Goal: Information Seeking & Learning: Learn about a topic

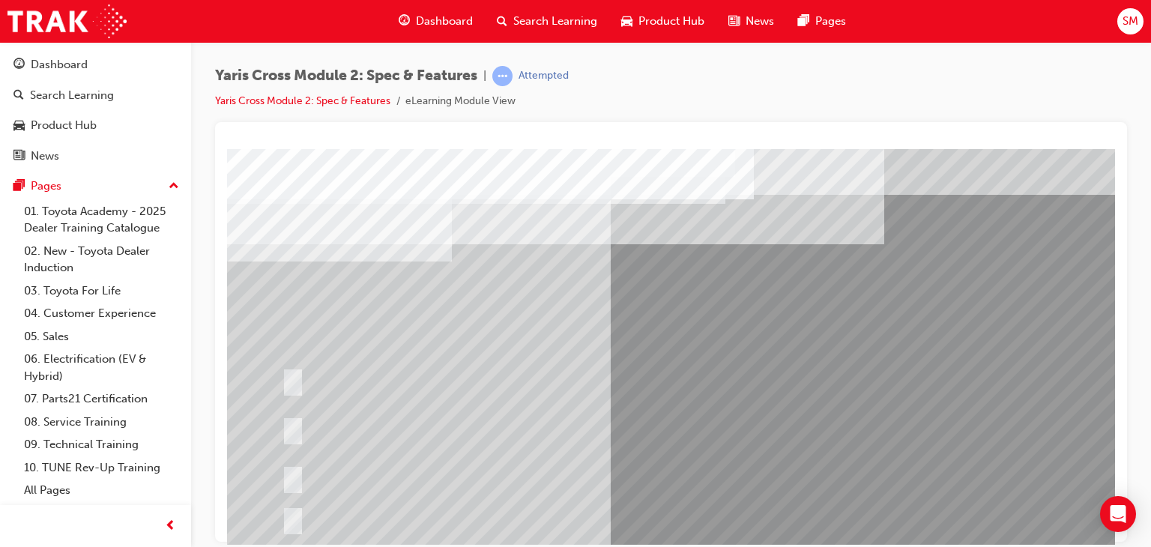
scroll to position [178, 0]
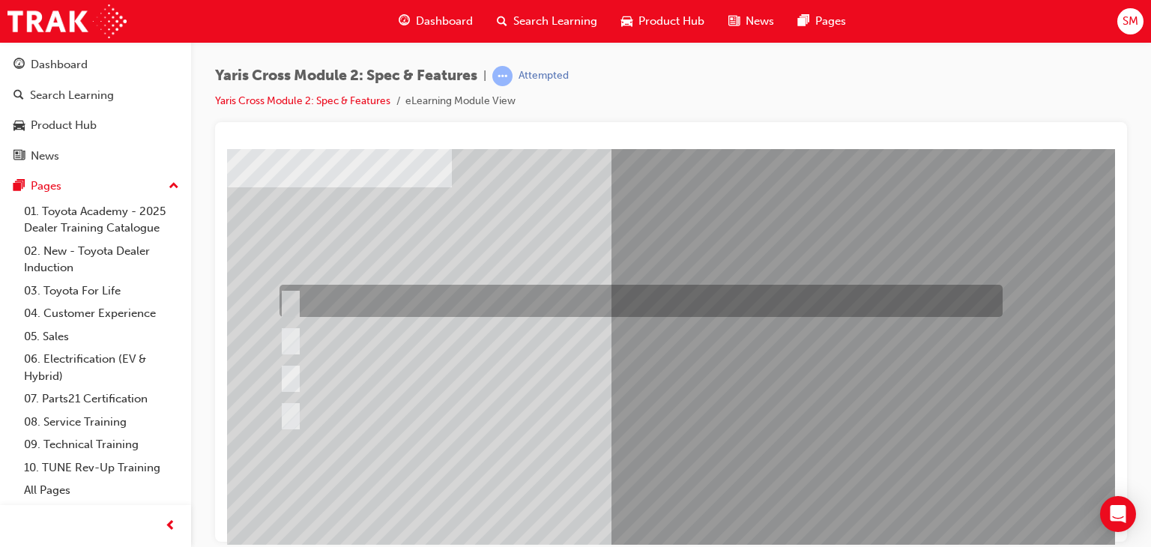
scroll to position [76, 0]
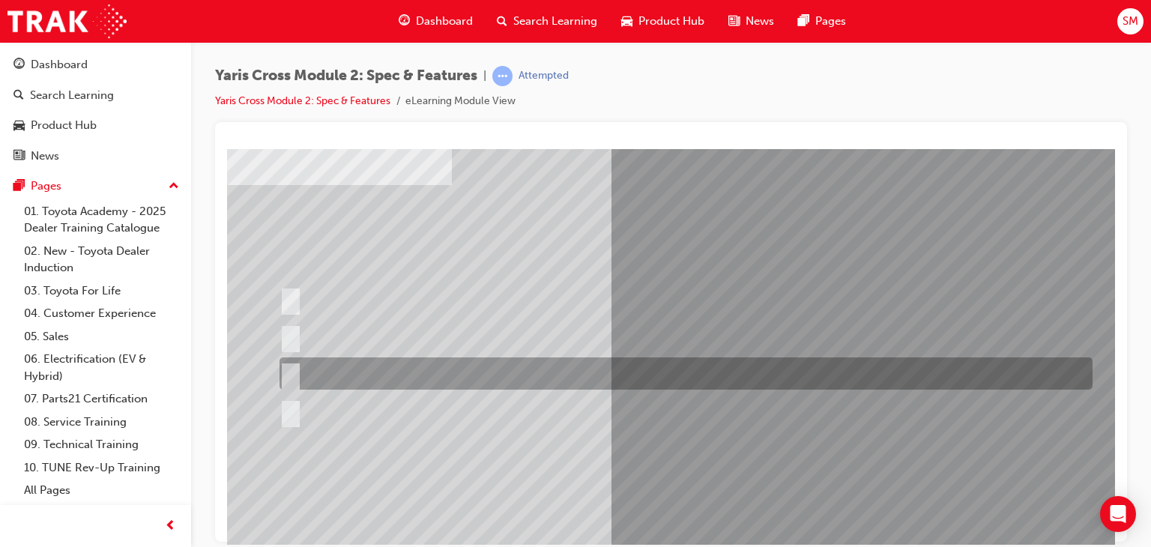
click at [486, 366] on div at bounding box center [682, 374] width 813 height 32
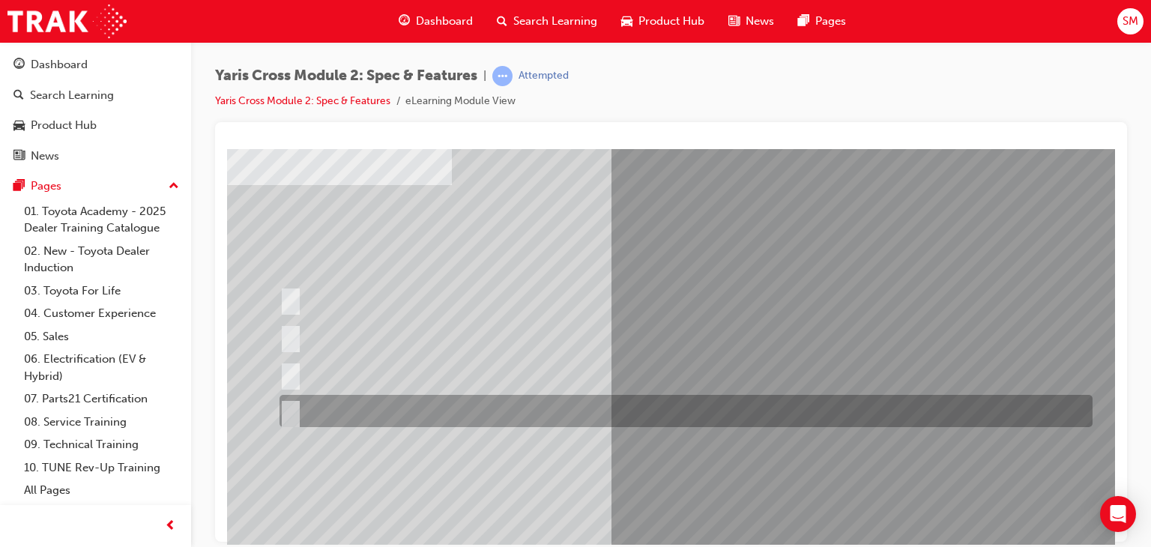
click at [429, 416] on div at bounding box center [682, 411] width 813 height 32
radio input "false"
radio input "true"
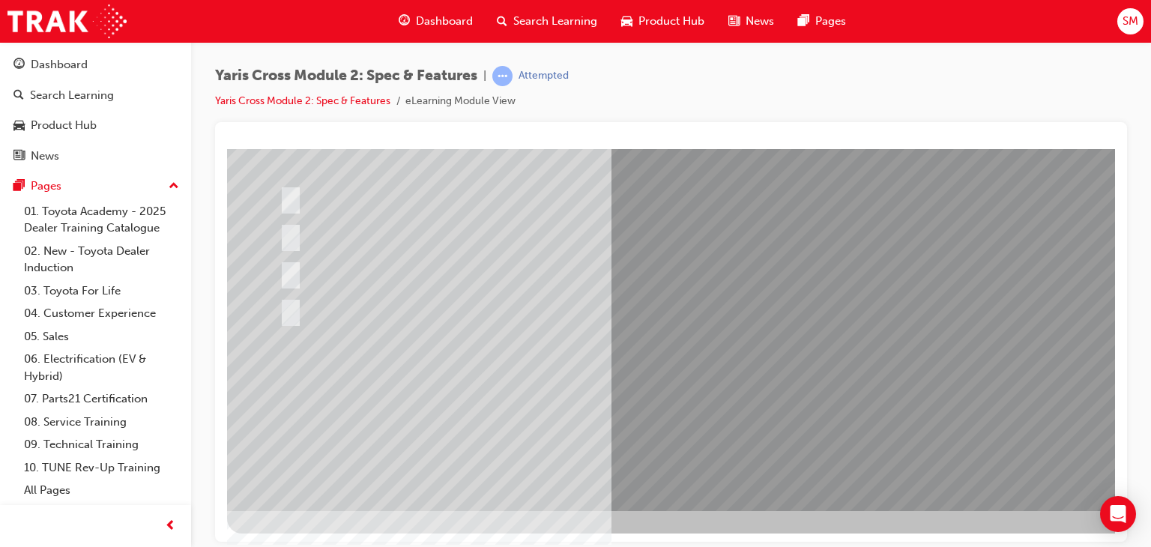
click at [777, 394] on div at bounding box center [736, 241] width 1019 height 540
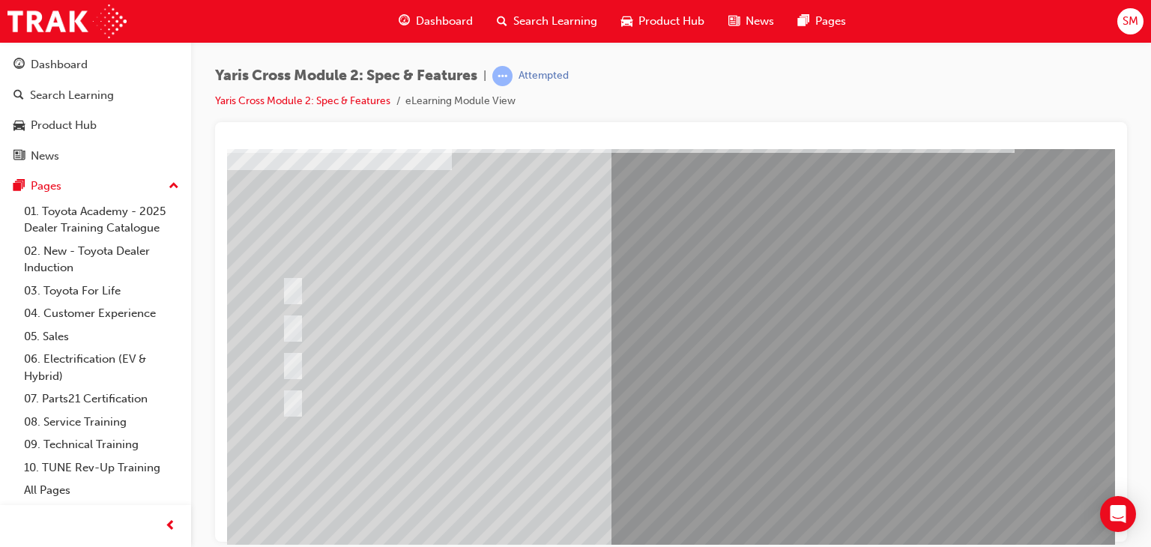
scroll to position [94, 0]
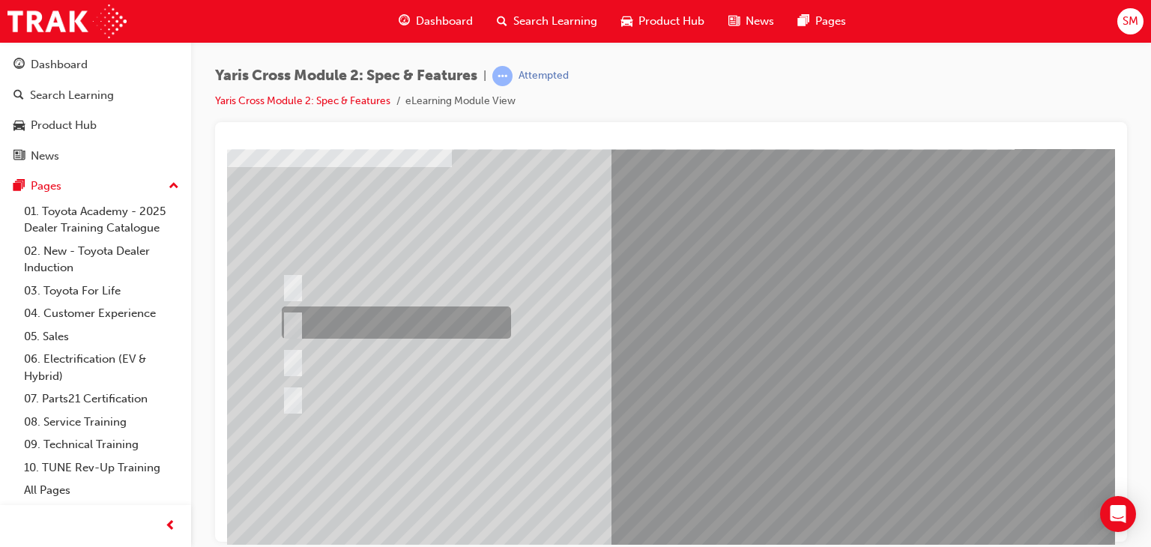
click at [464, 331] on div at bounding box center [392, 323] width 229 height 32
radio input "true"
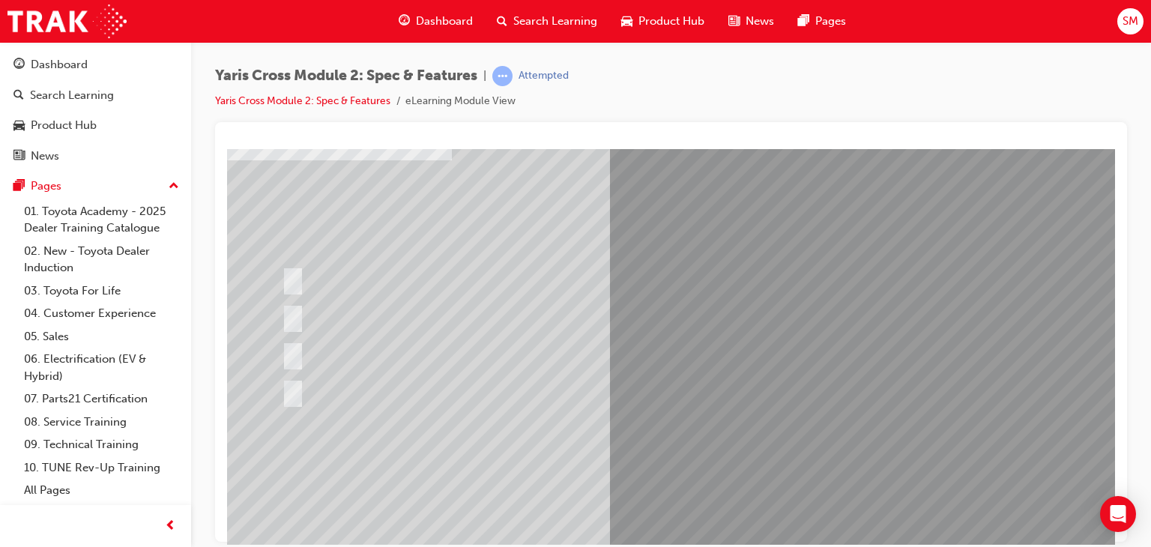
scroll to position [102, 0]
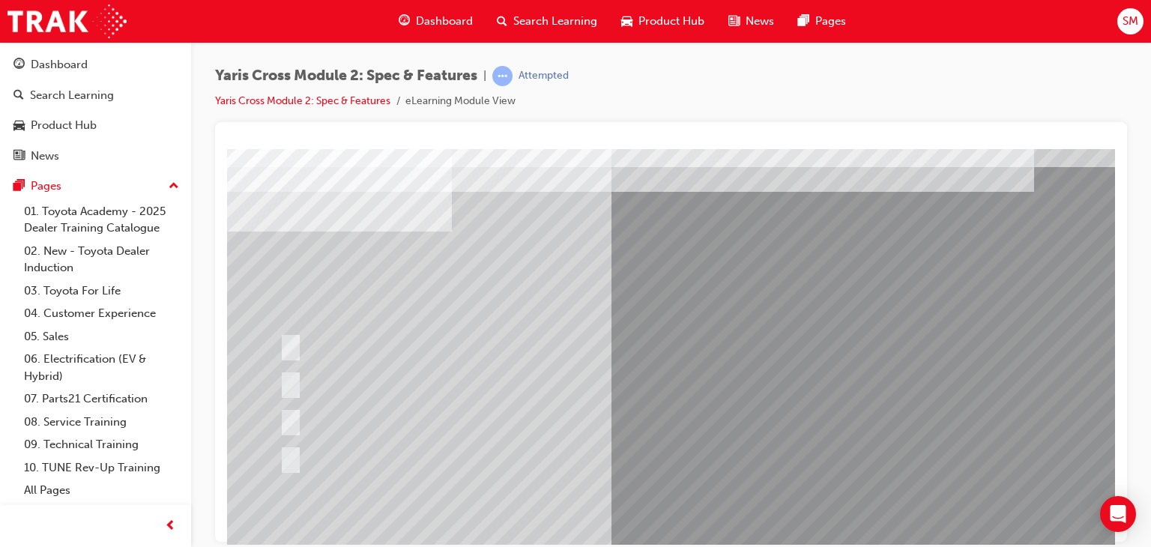
scroll to position [31, 0]
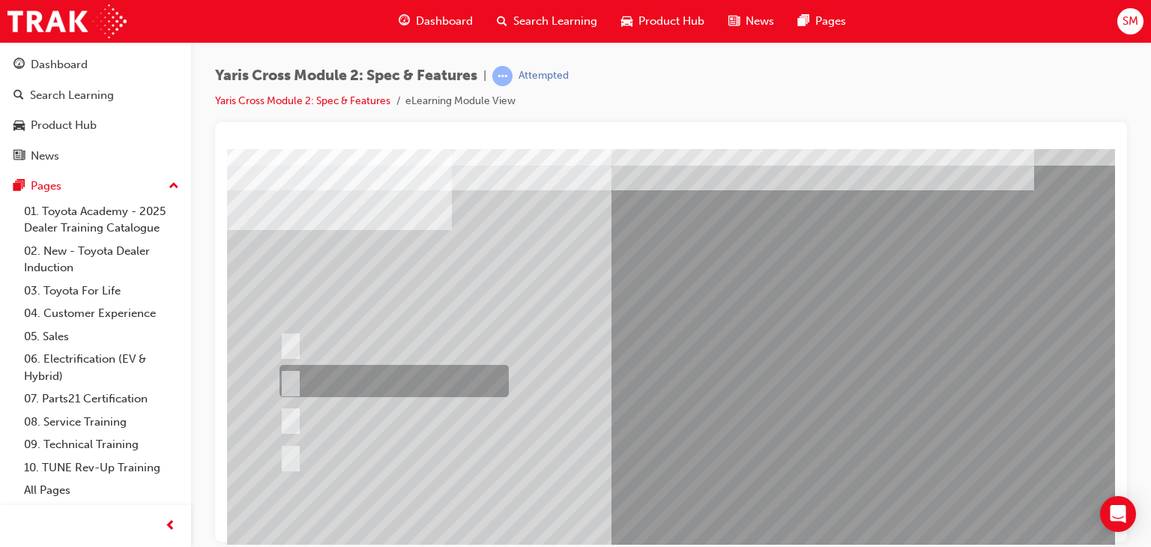
click at [379, 376] on div at bounding box center [390, 381] width 229 height 32
radio input "true"
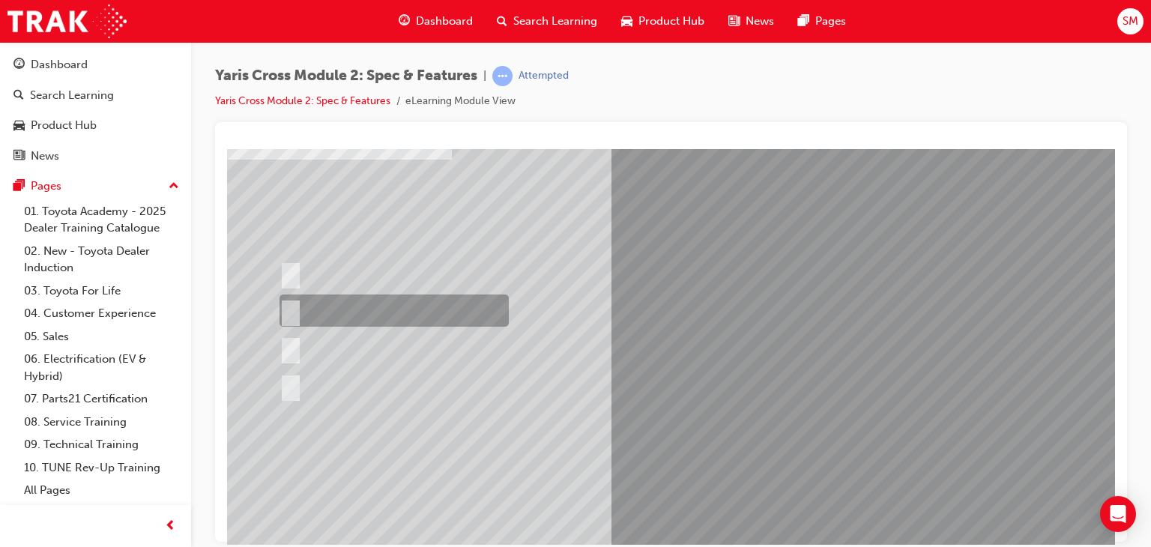
scroll to position [178, 0]
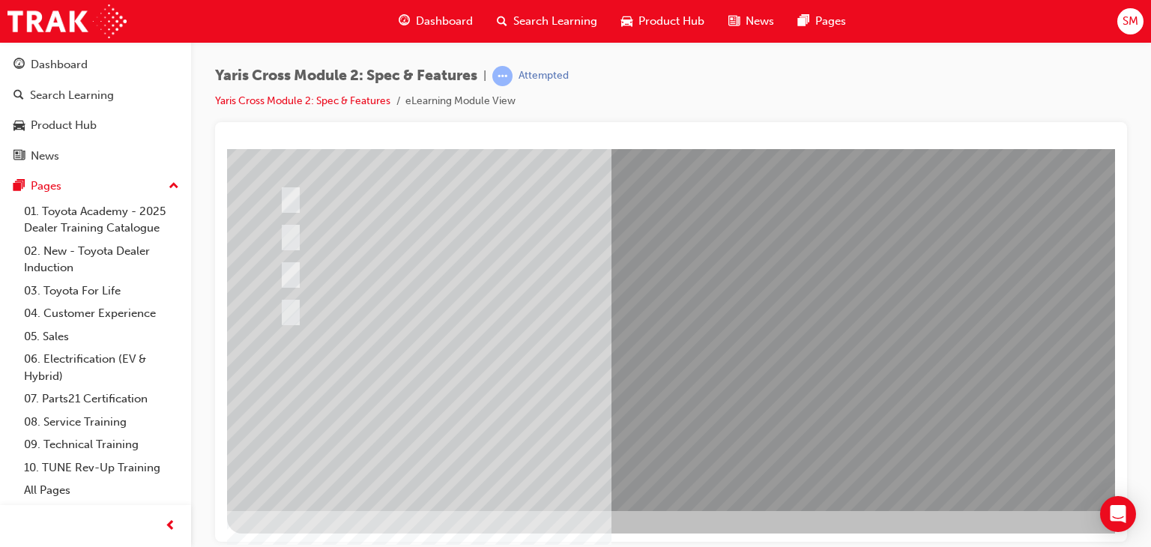
click at [778, 391] on div at bounding box center [736, 241] width 1019 height 540
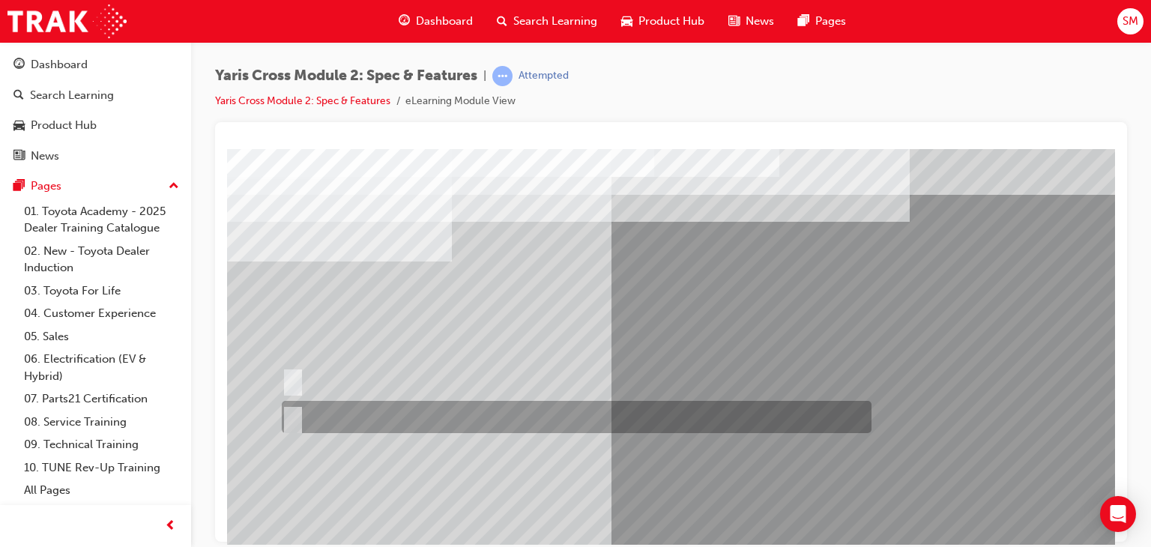
click at [588, 415] on div at bounding box center [573, 417] width 590 height 32
radio input "true"
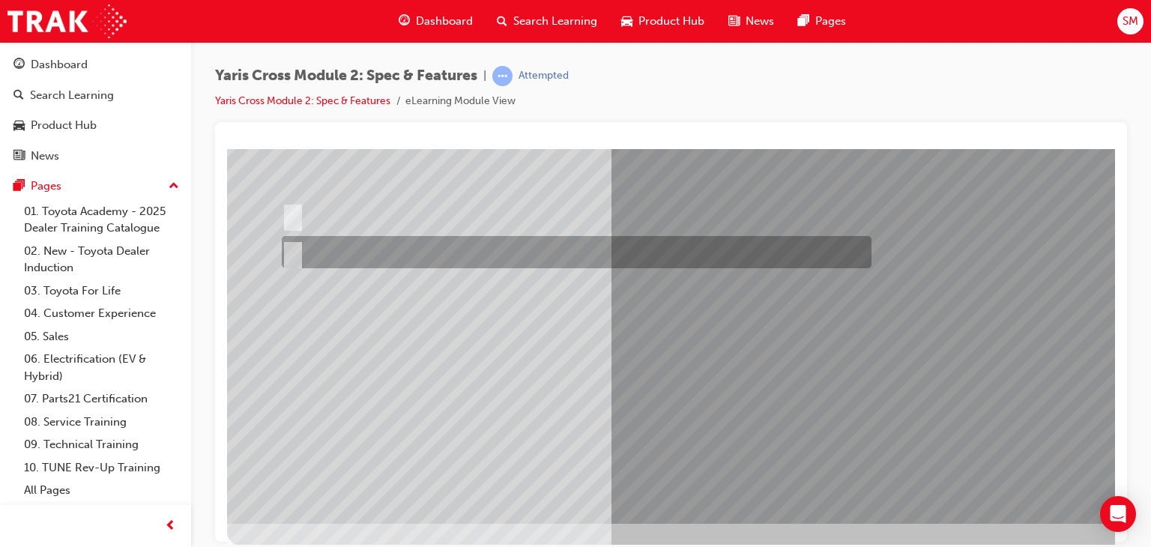
scroll to position [165, 0]
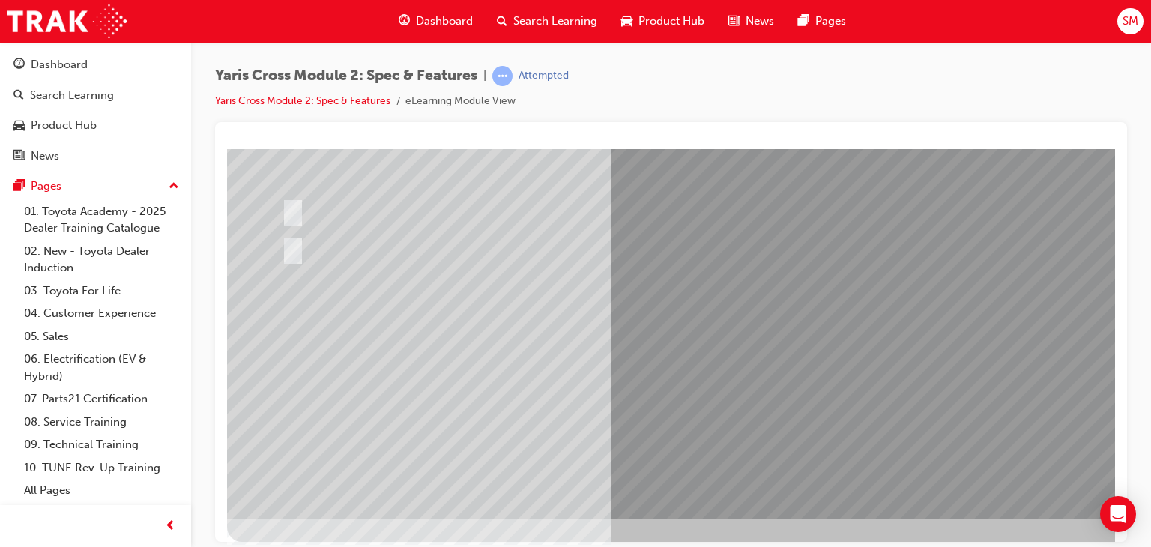
scroll to position [171, 0]
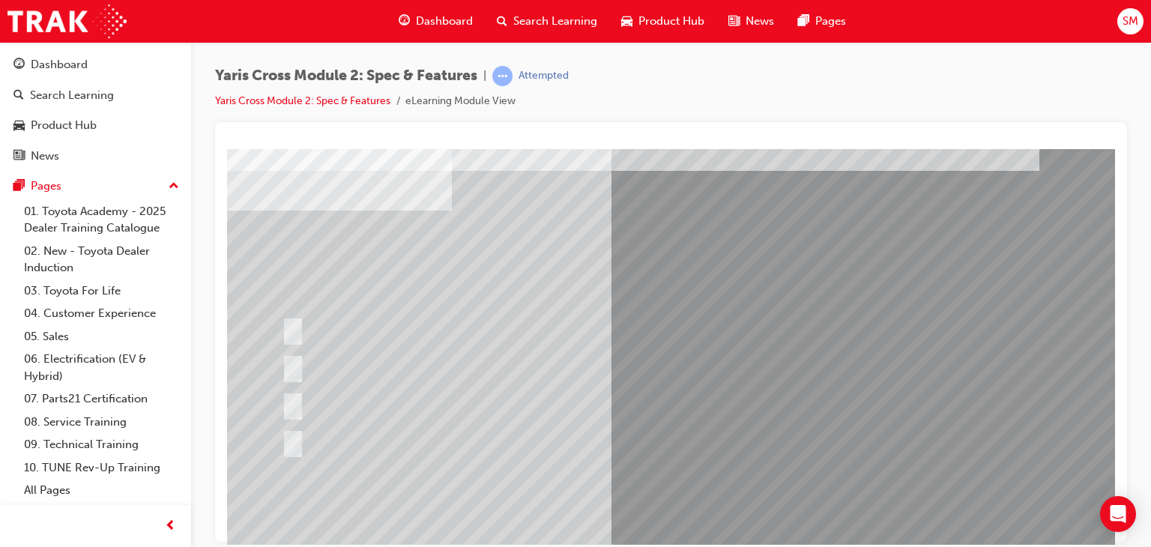
scroll to position [53, 0]
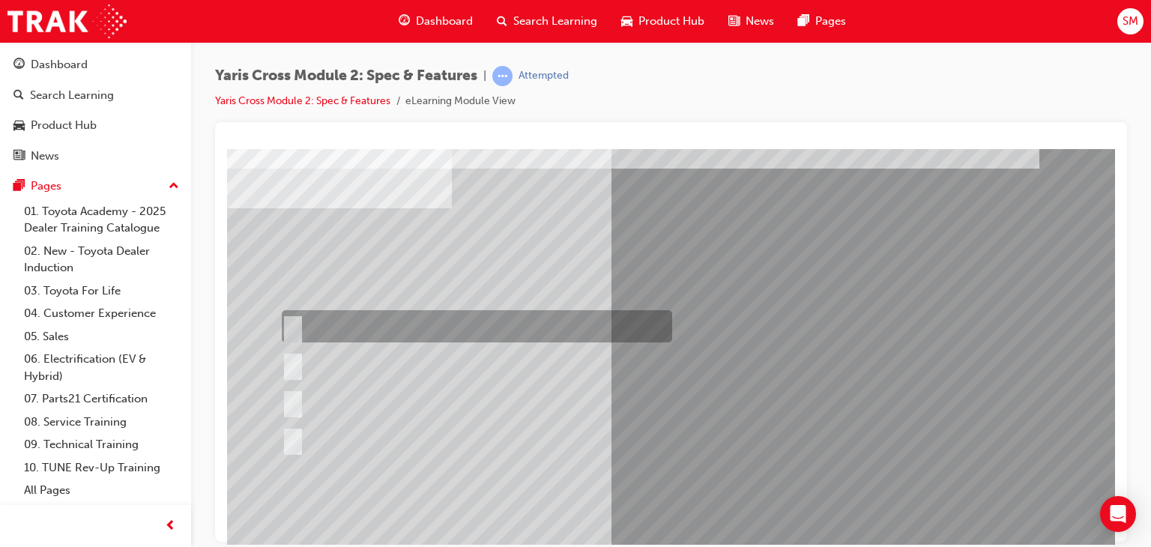
click at [597, 318] on div at bounding box center [473, 326] width 391 height 32
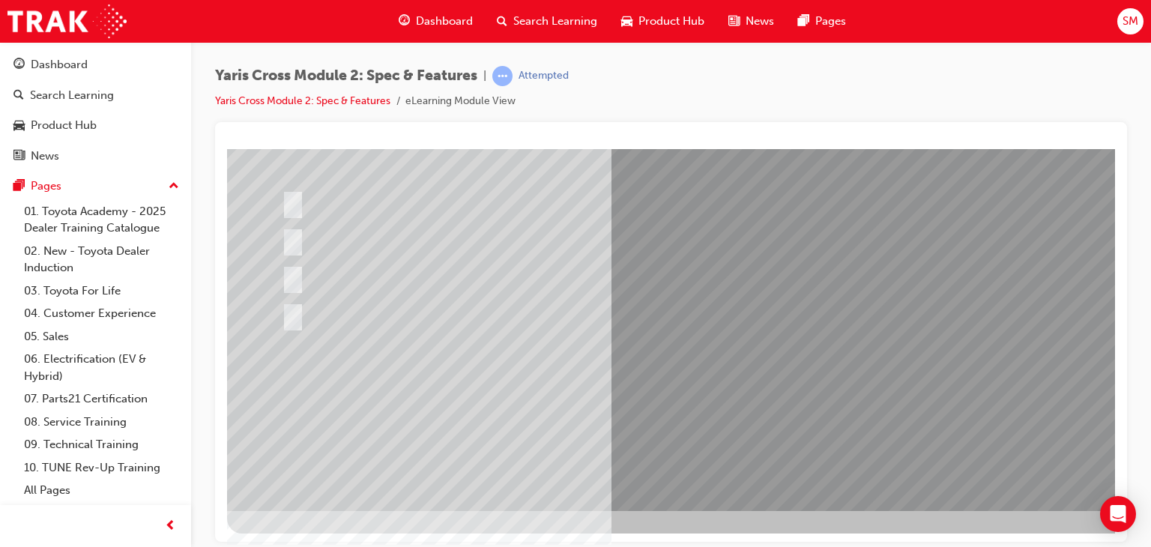
click at [546, 330] on div at bounding box center [577, 315] width 590 height 32
radio input "false"
radio input "true"
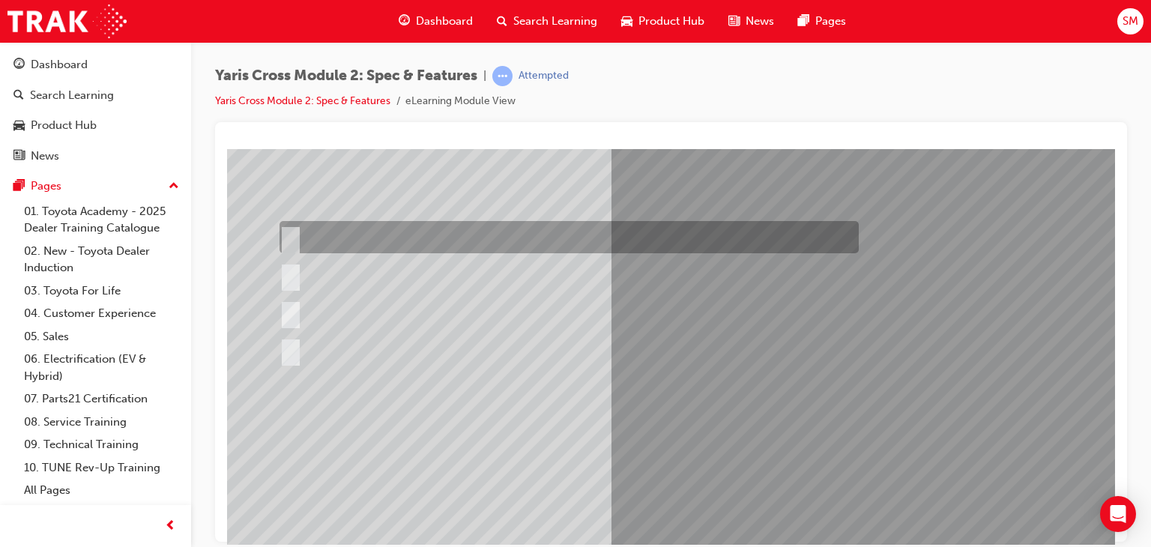
scroll to position [138, 0]
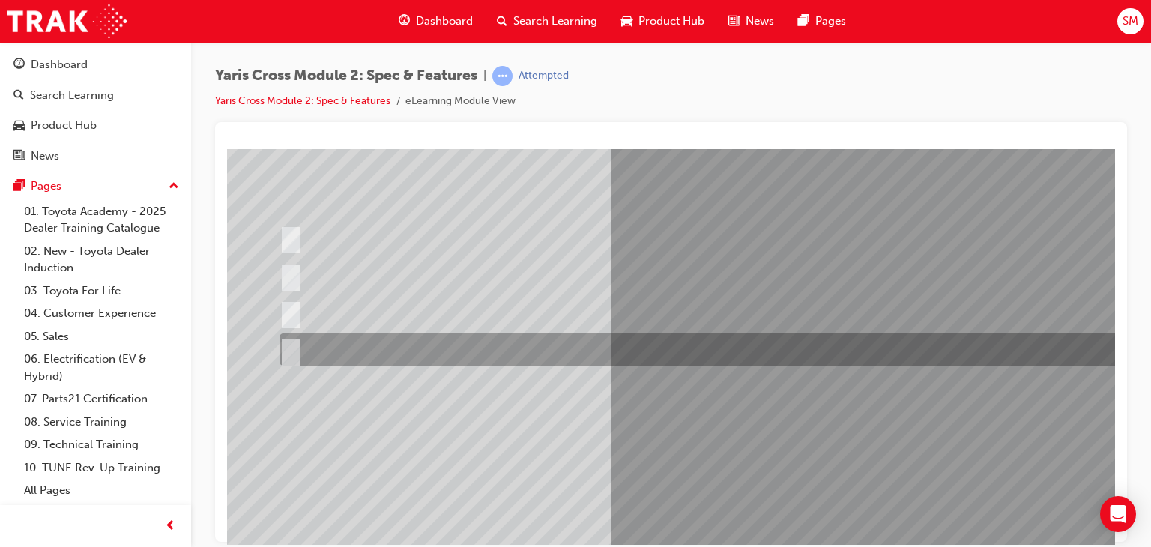
click at [531, 356] on div at bounding box center [715, 350] width 879 height 32
radio input "true"
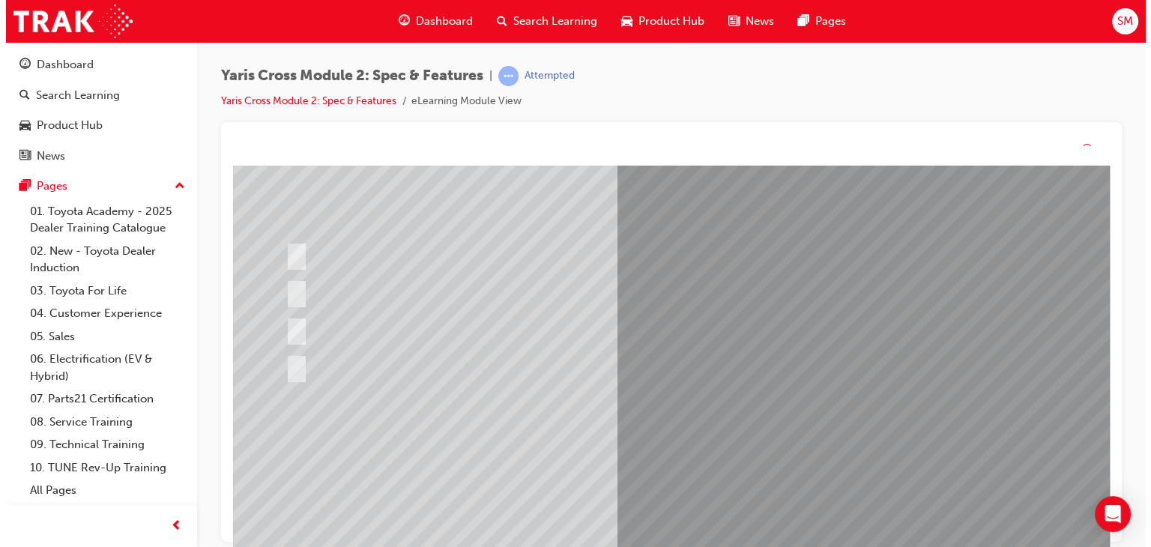
scroll to position [0, 0]
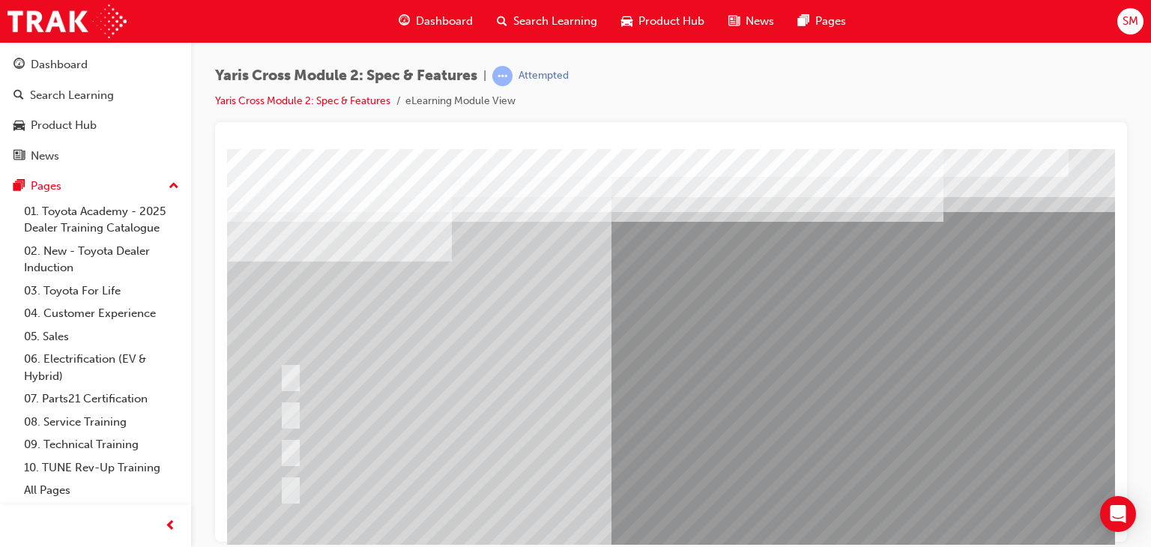
click at [689, 440] on div at bounding box center [736, 418] width 1019 height 540
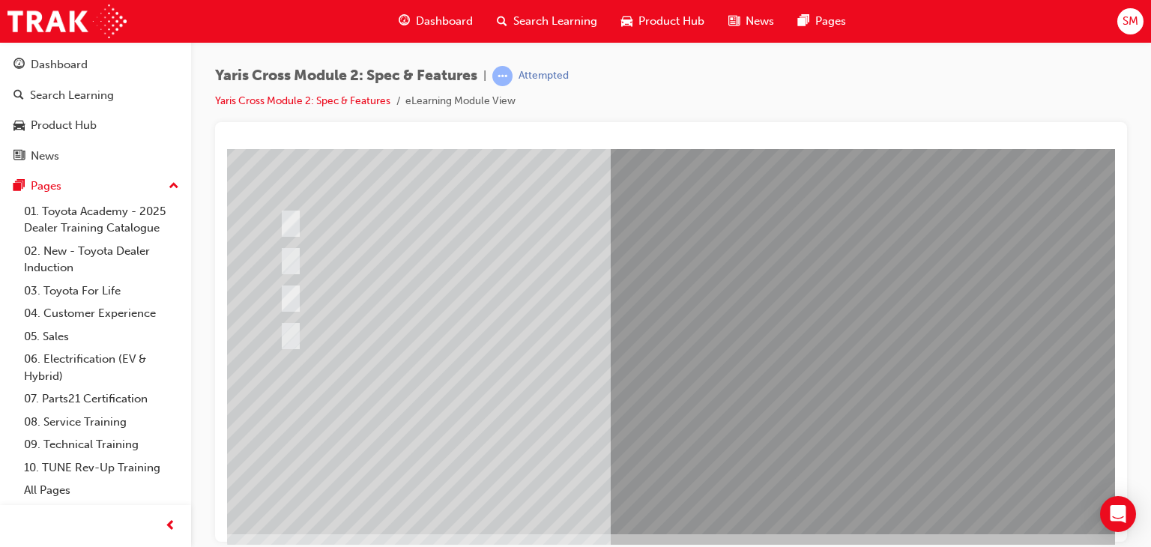
scroll to position [156, 0]
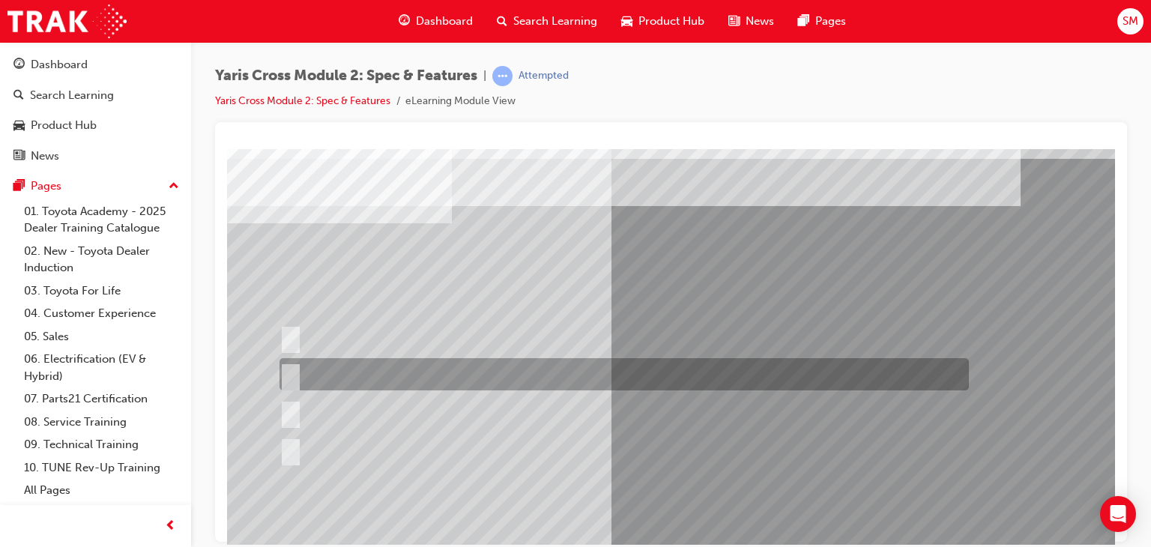
scroll to position [40, 0]
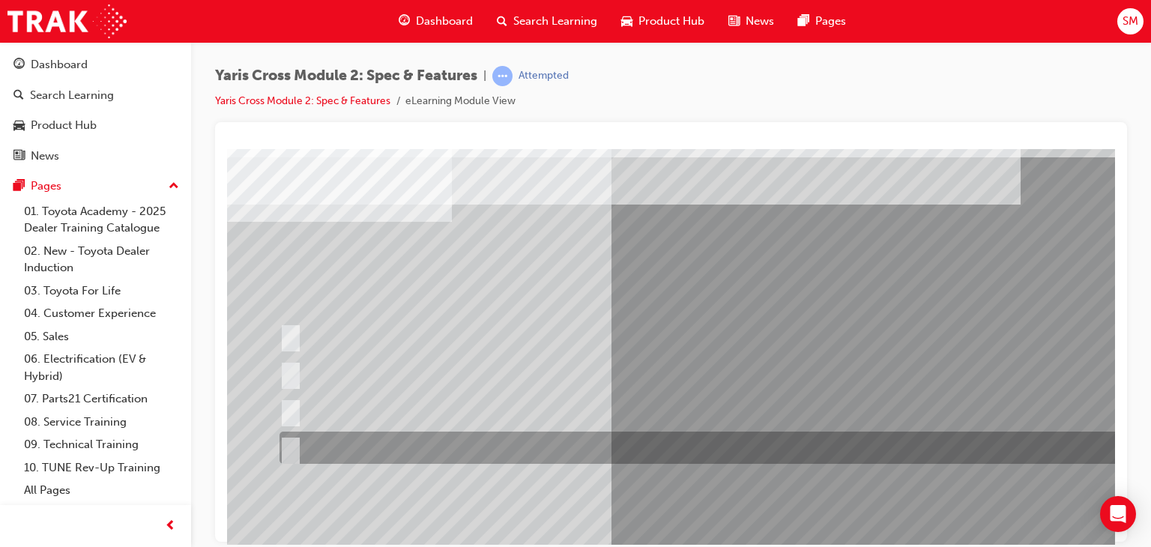
click at [585, 447] on div at bounding box center [715, 448] width 879 height 32
radio input "true"
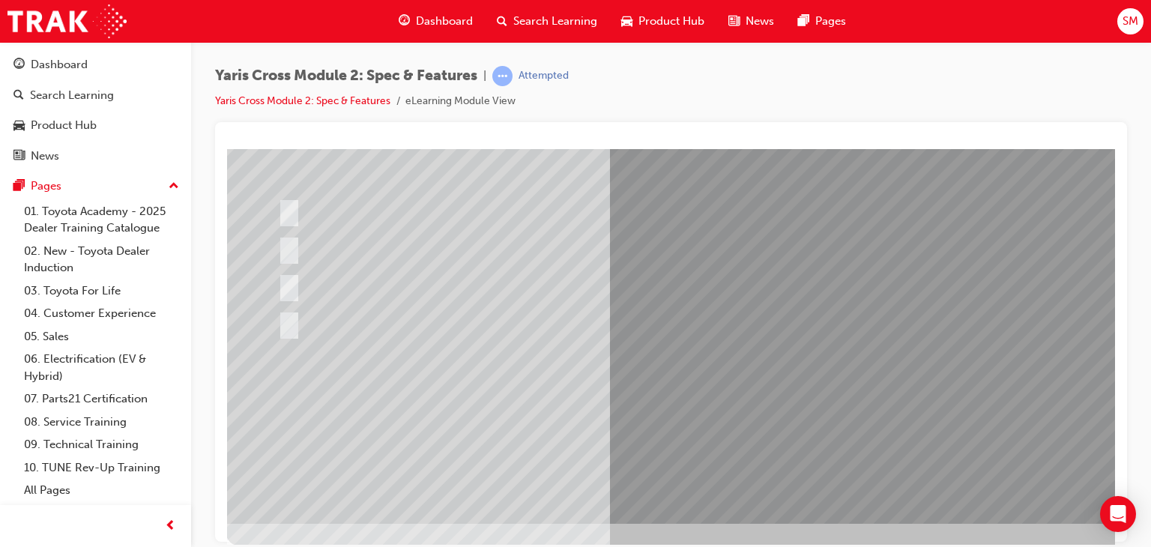
scroll to position [166, 1]
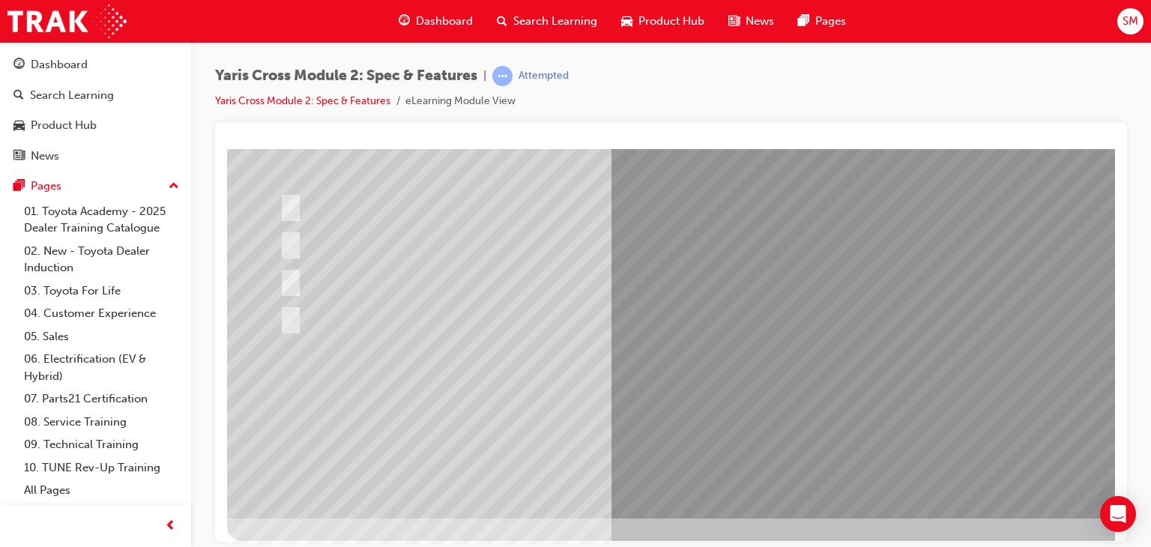
scroll to position [178, 0]
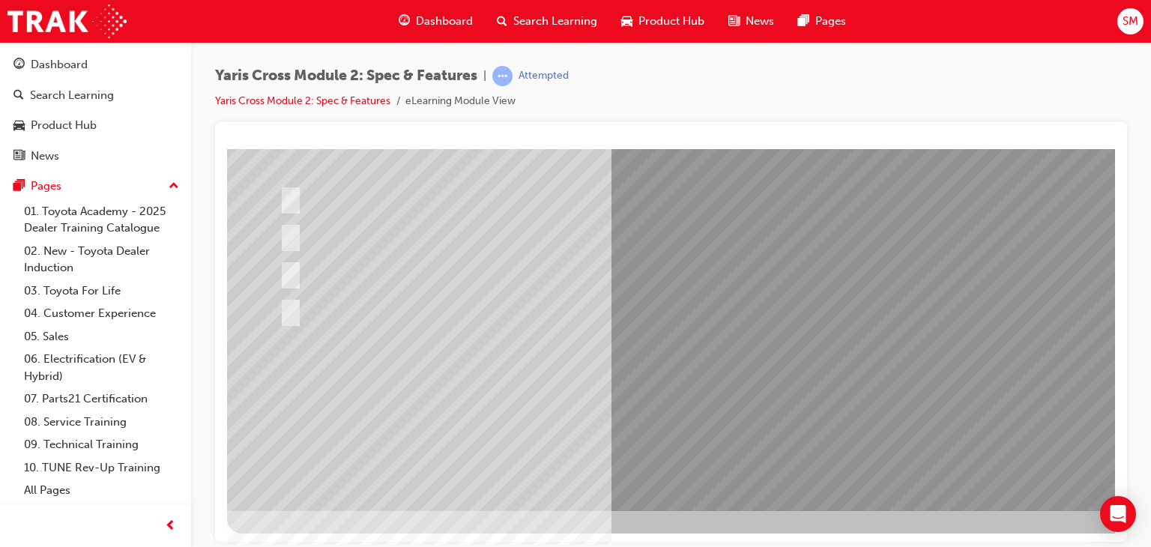
click at [720, 409] on div at bounding box center [736, 241] width 1019 height 540
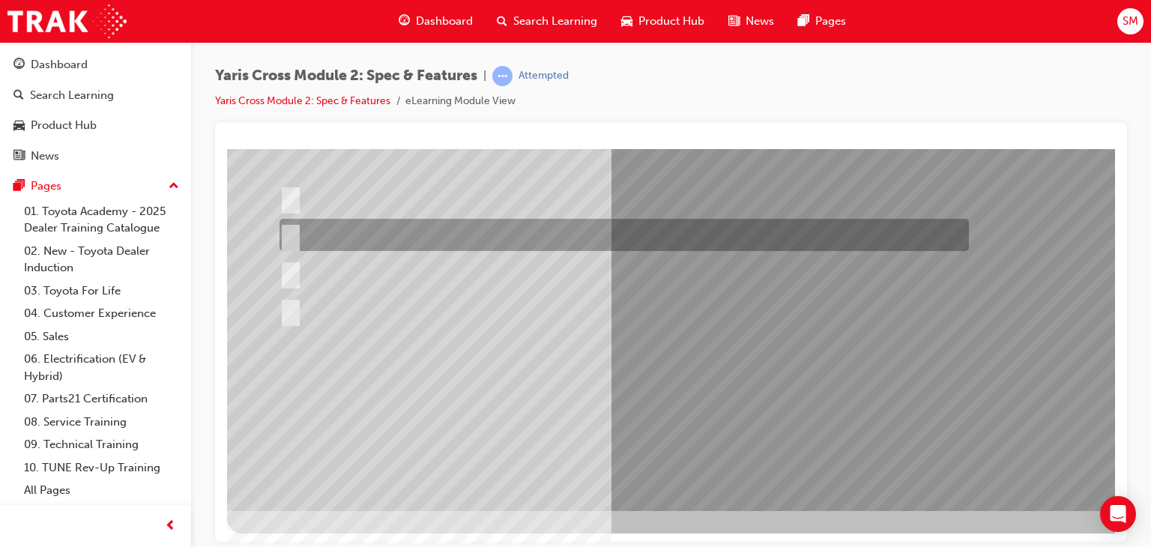
scroll to position [0, 0]
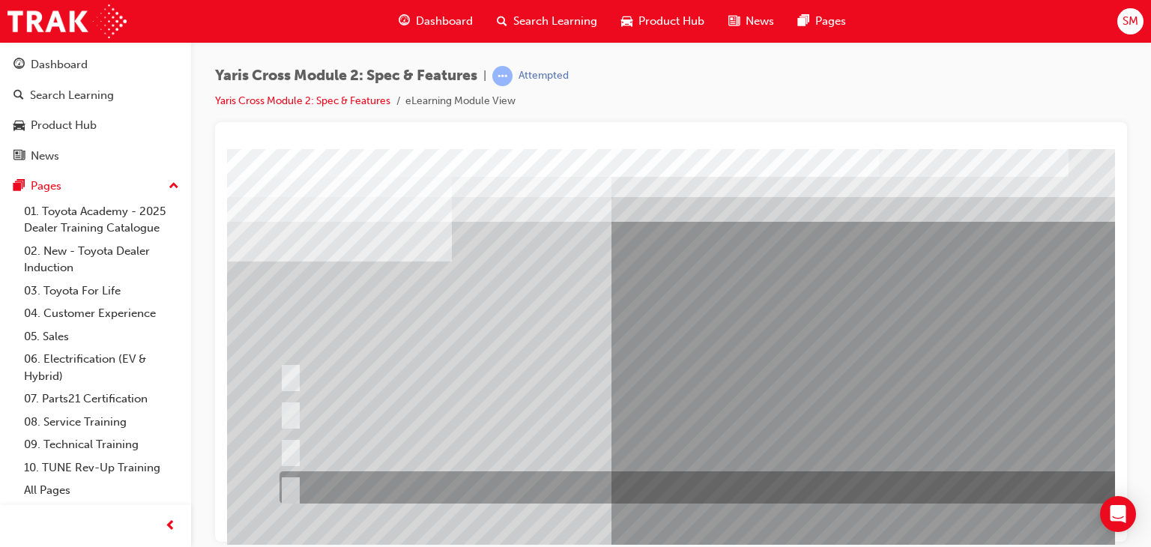
click at [609, 485] on div at bounding box center [715, 487] width 879 height 32
radio input "true"
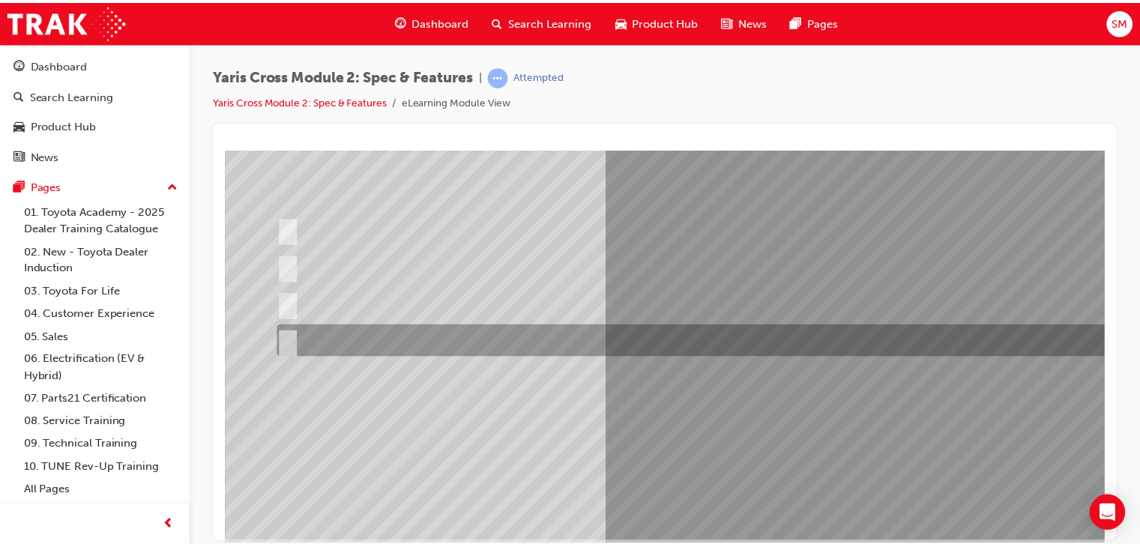
scroll to position [151, 0]
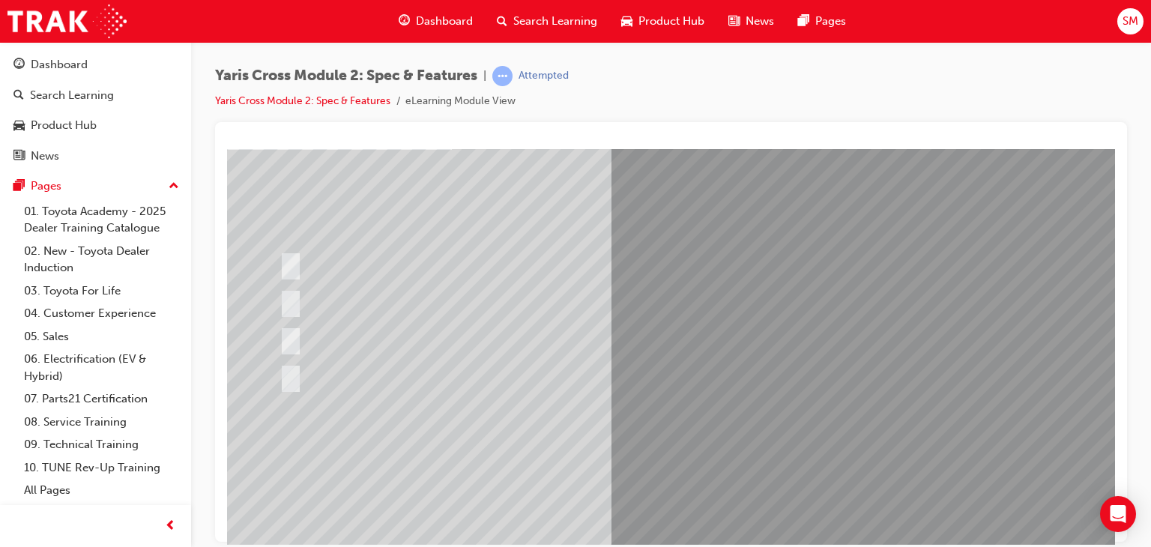
scroll to position [178, 0]
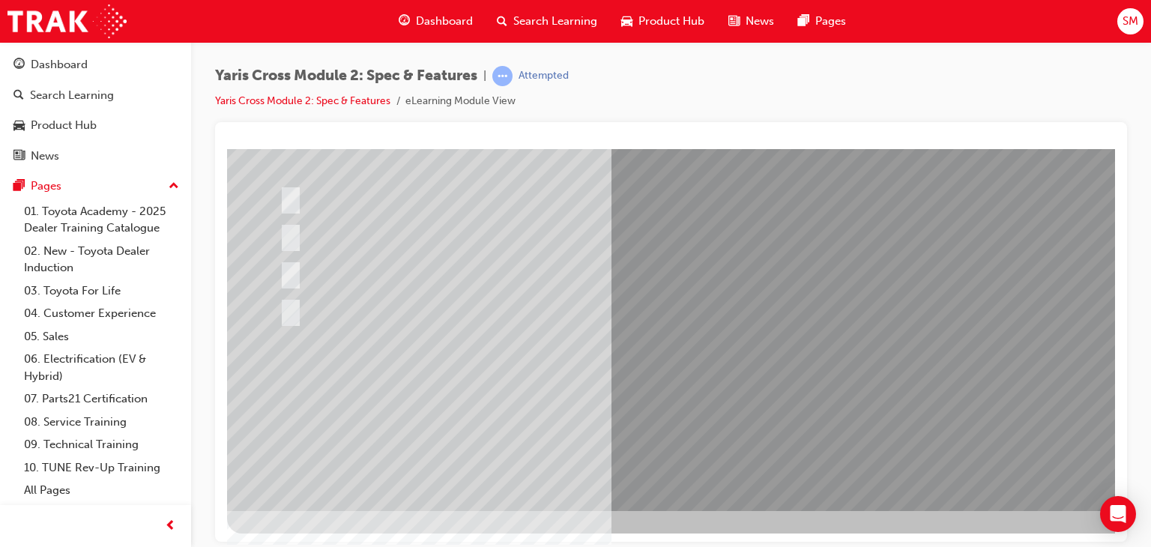
click at [714, 401] on div at bounding box center [736, 241] width 1019 height 540
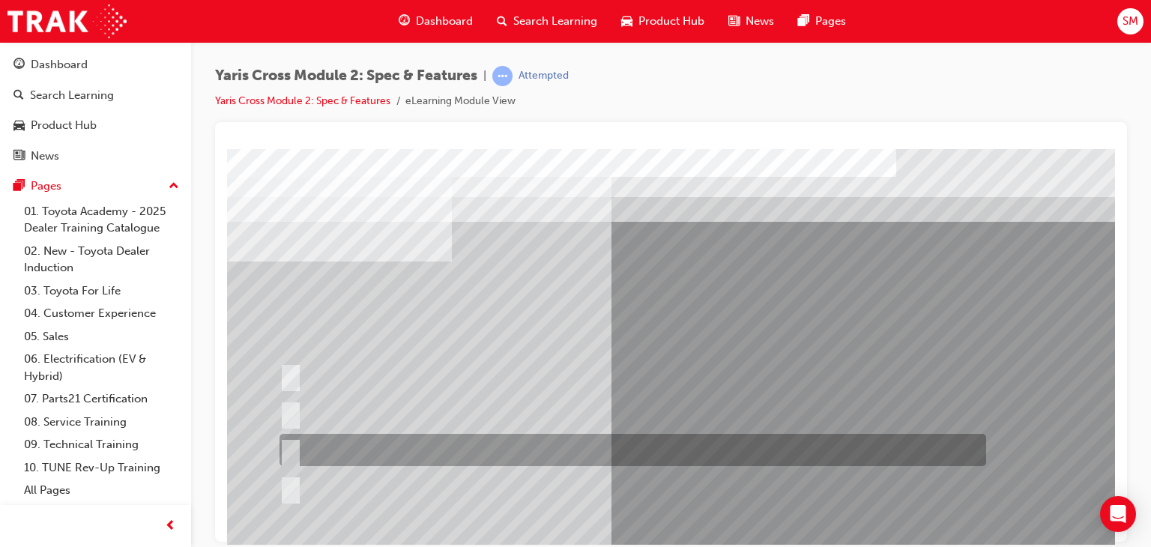
click at [687, 438] on div at bounding box center [629, 450] width 707 height 32
radio input "true"
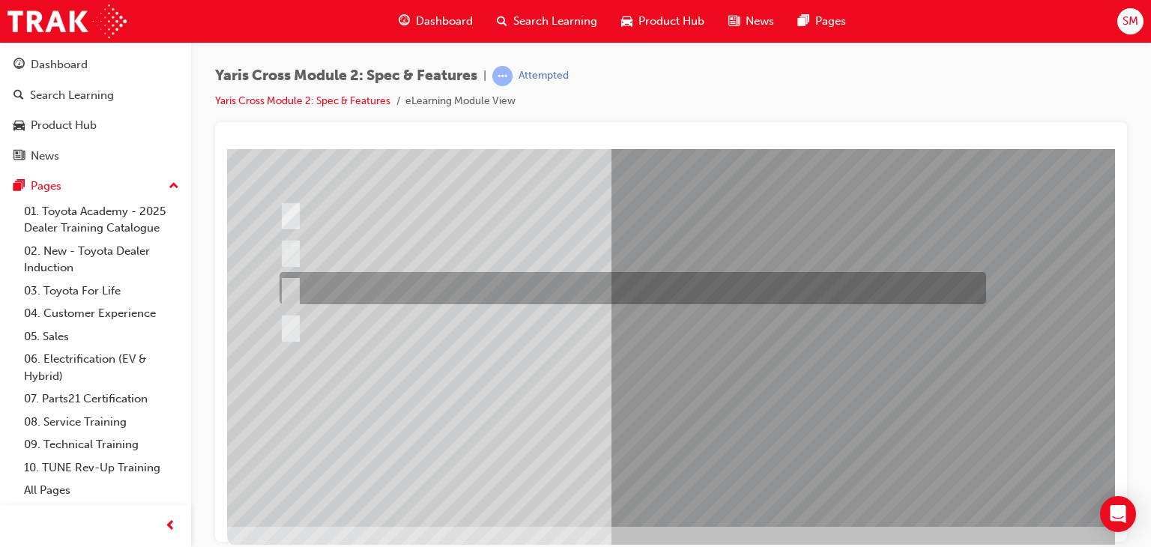
scroll to position [178, 0]
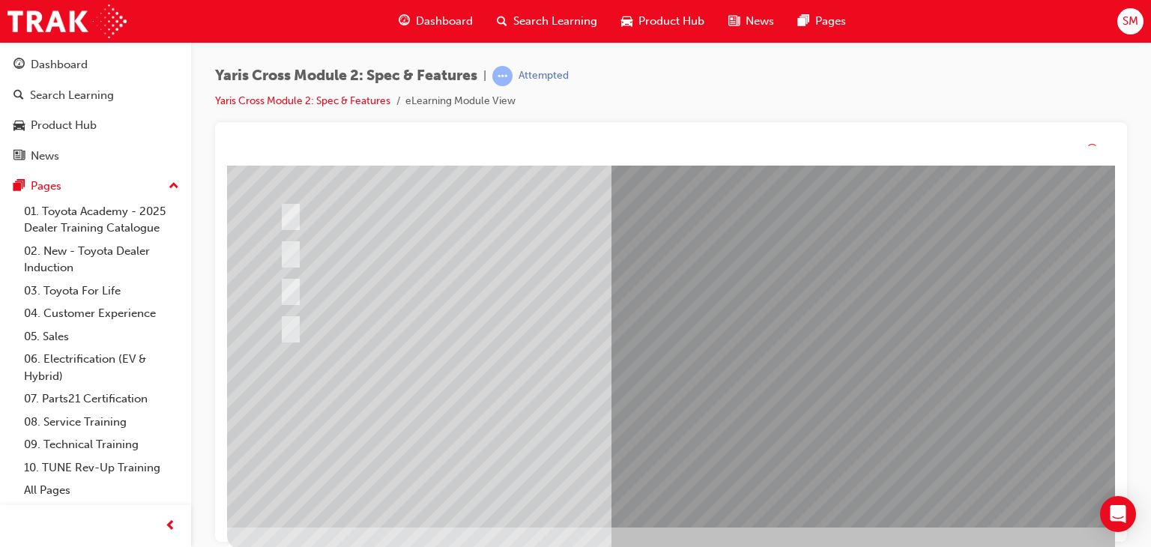
scroll to position [0, 0]
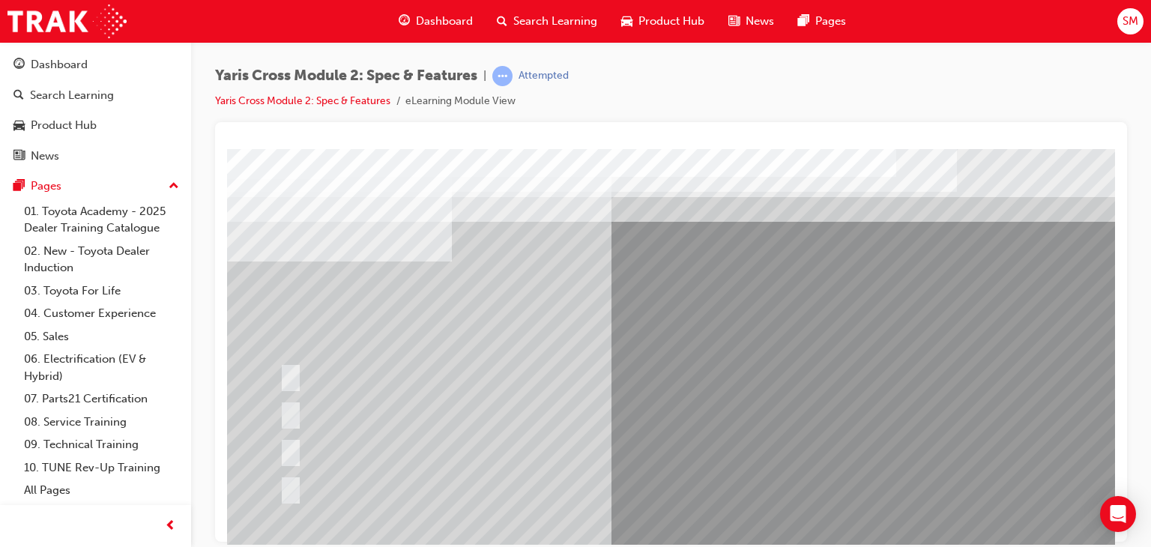
click at [729, 412] on div at bounding box center [736, 418] width 1019 height 540
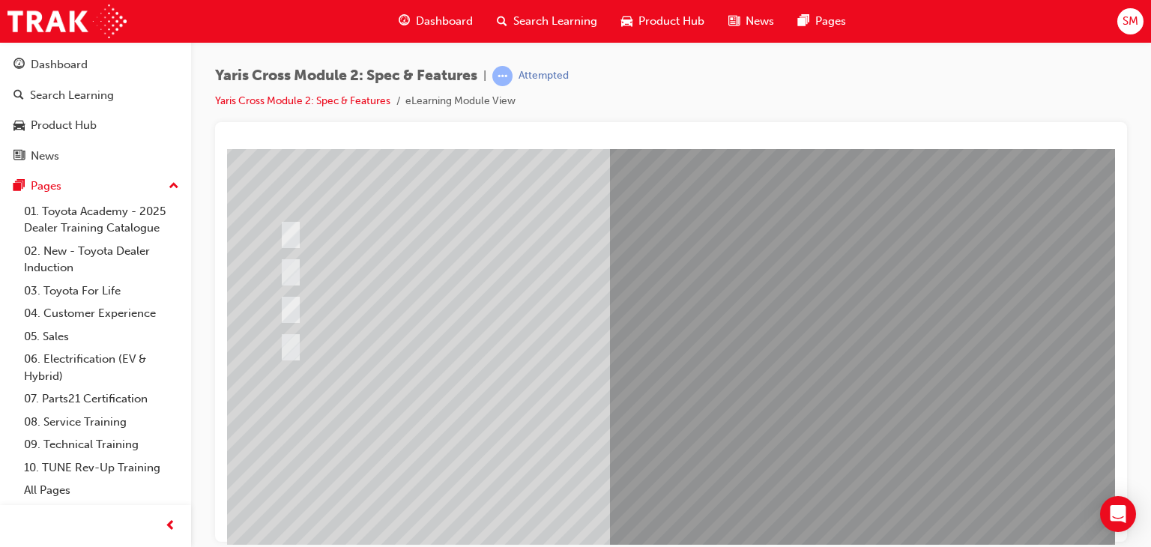
scroll to position [144, 0]
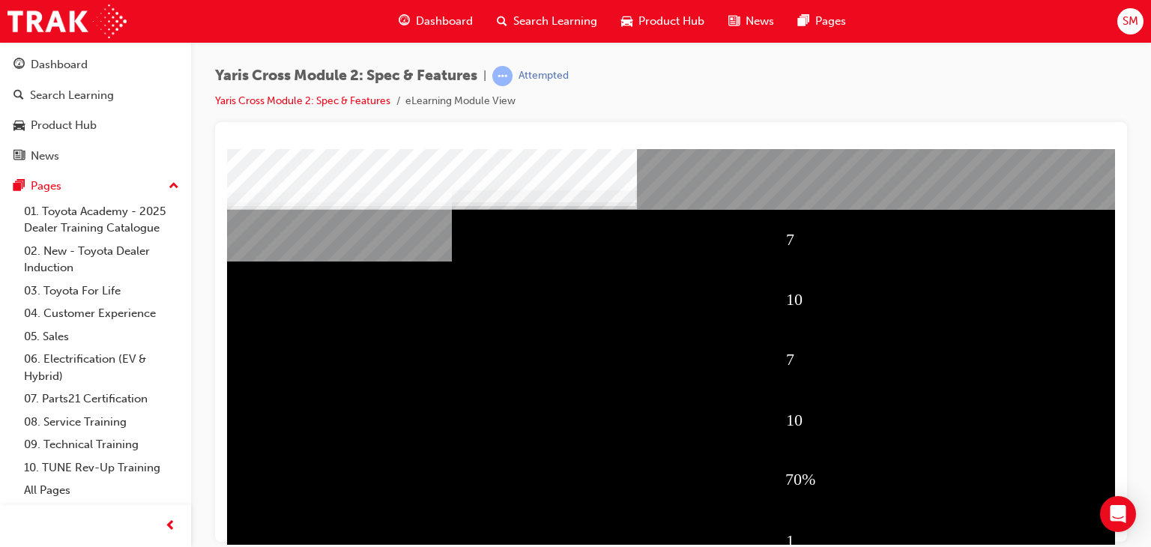
scroll to position [178, 0]
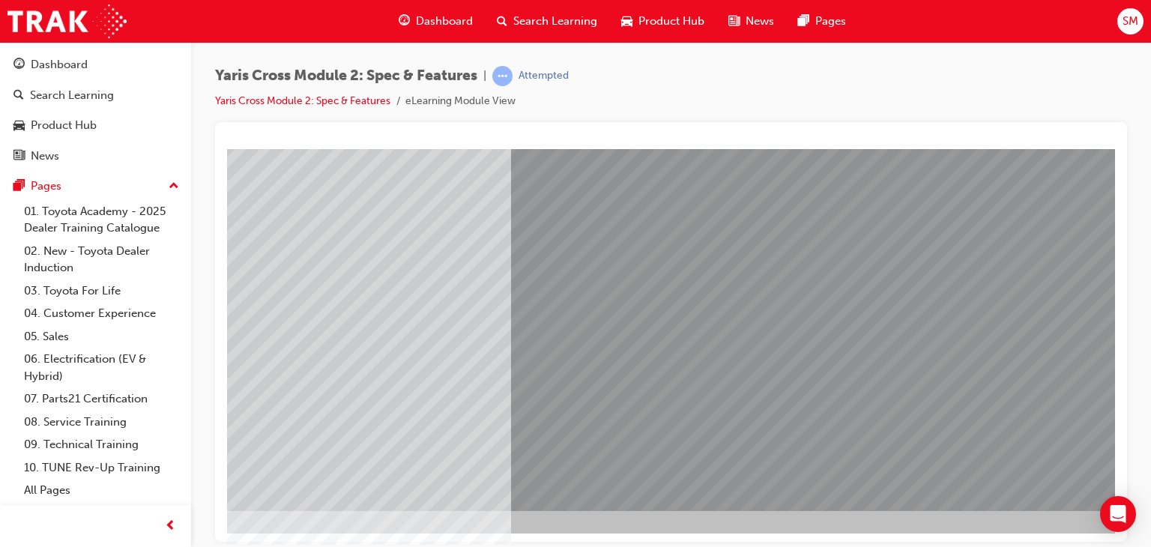
scroll to position [178, 142]
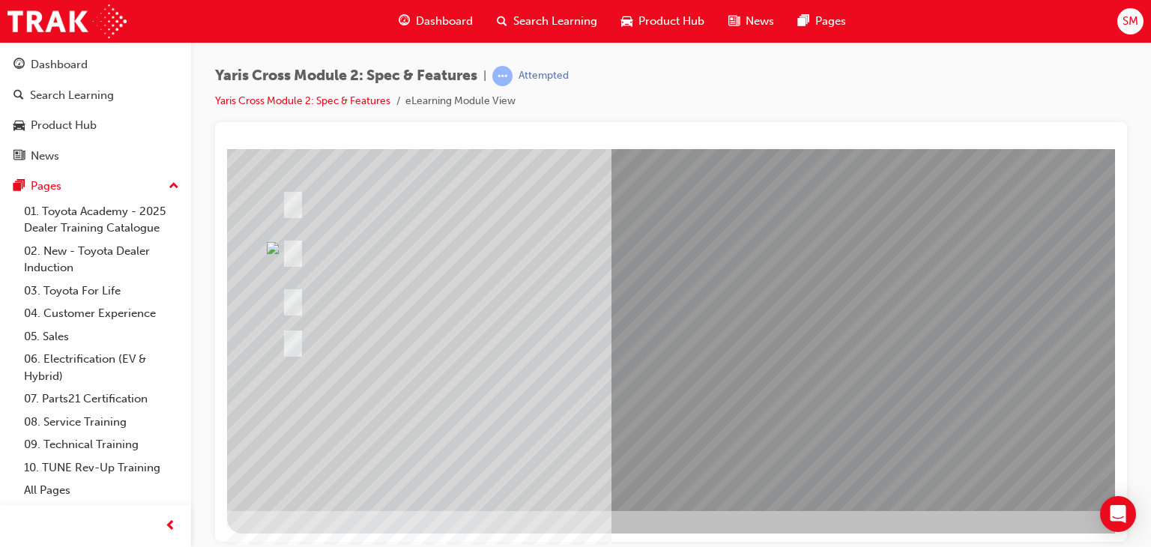
click at [529, 251] on div at bounding box center [560, 250] width 564 height 55
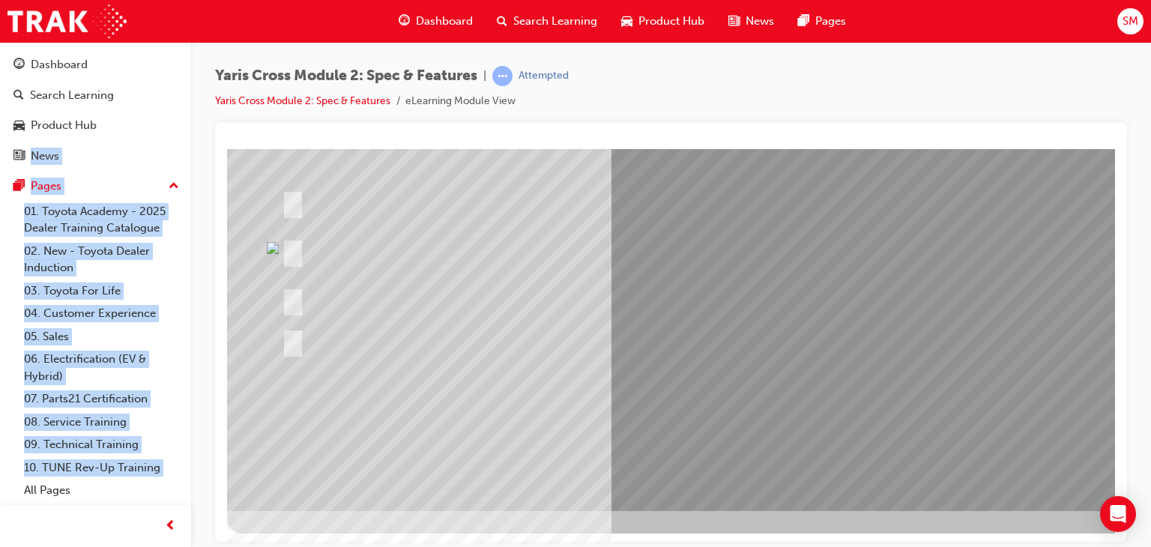
drag, startPoint x: 0, startPoint y: 483, endPoint x: 207, endPoint y: 76, distance: 457.2
click at [207, 76] on div "Dashboard Search Learning Product Hub News Pages Pages 01. Toyota Academy - 202…" at bounding box center [575, 273] width 1151 height 547
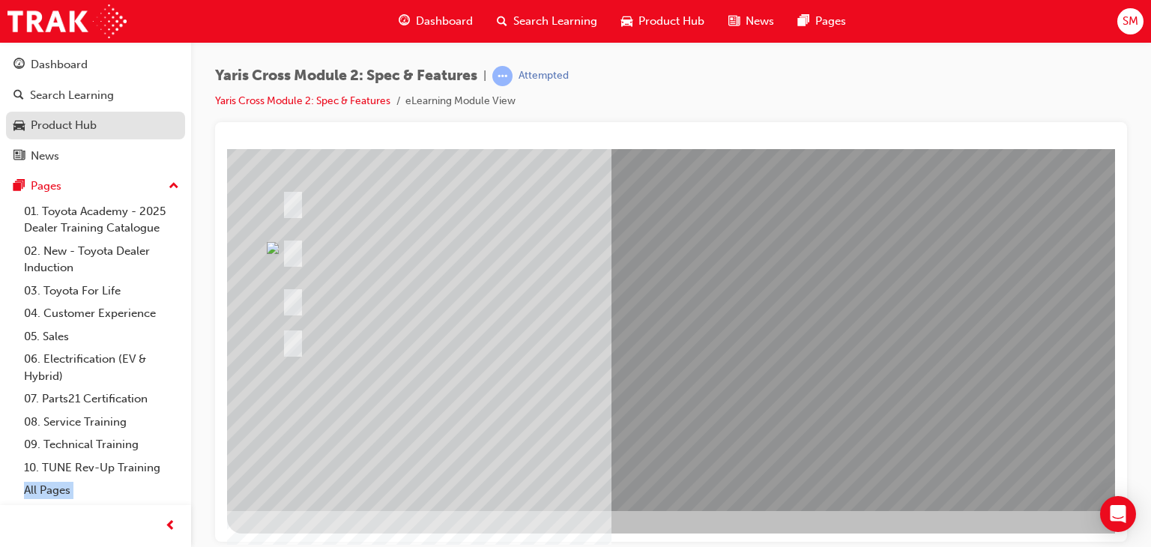
click at [76, 119] on div "Product Hub" at bounding box center [64, 125] width 66 height 17
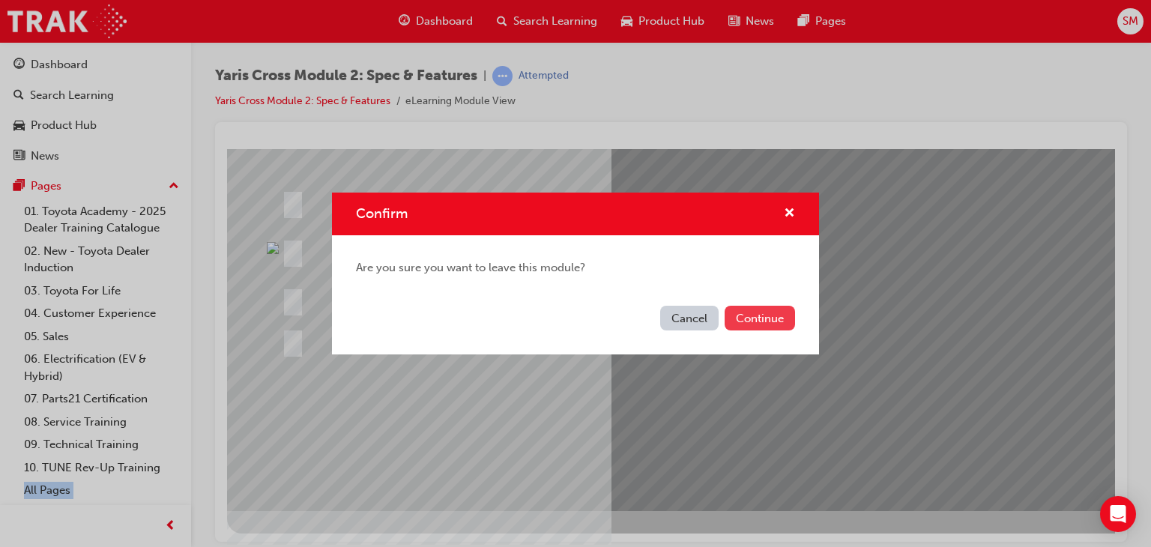
click at [768, 307] on button "Continue" at bounding box center [760, 318] width 70 height 25
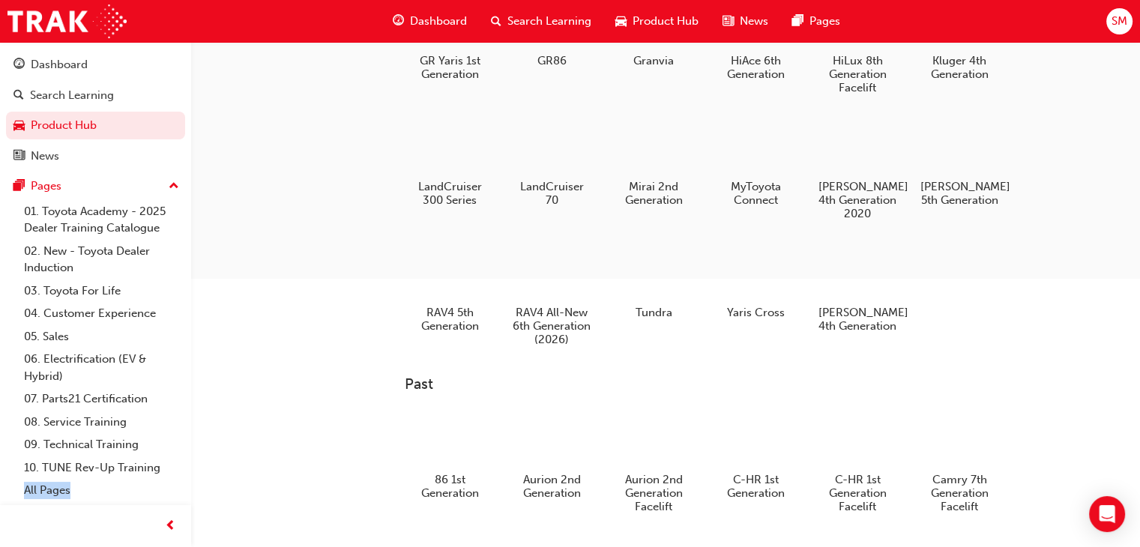
scroll to position [345, 0]
click at [776, 300] on div at bounding box center [755, 274] width 83 height 60
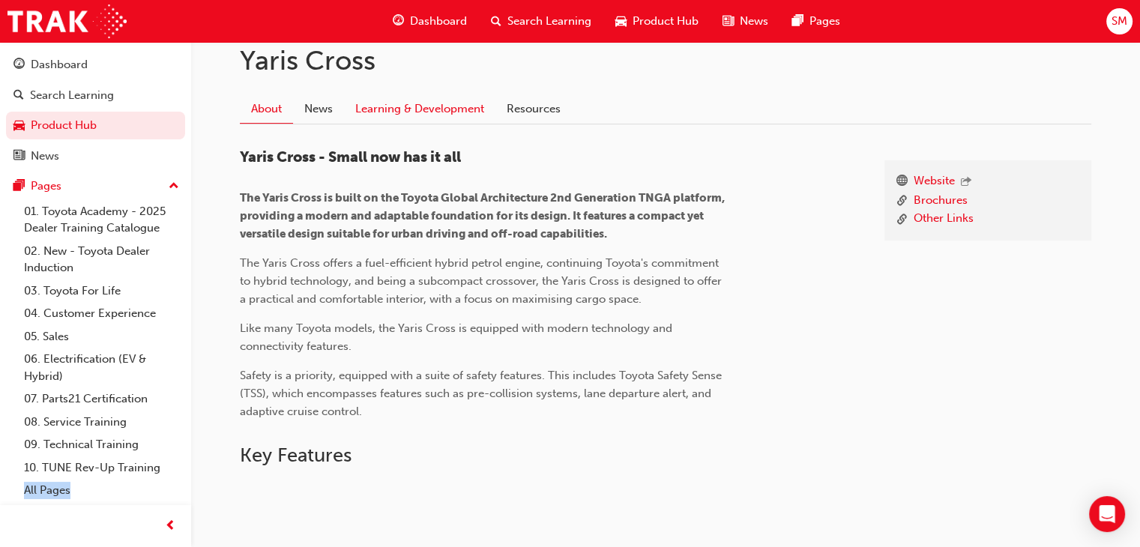
click at [464, 115] on link "Learning & Development" at bounding box center [419, 109] width 151 height 28
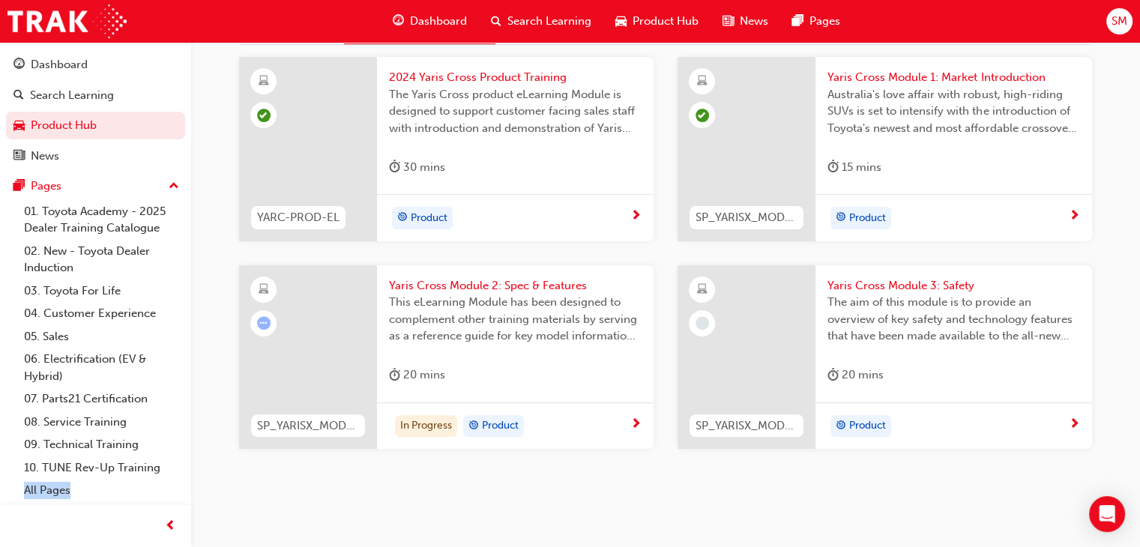
scroll to position [436, 0]
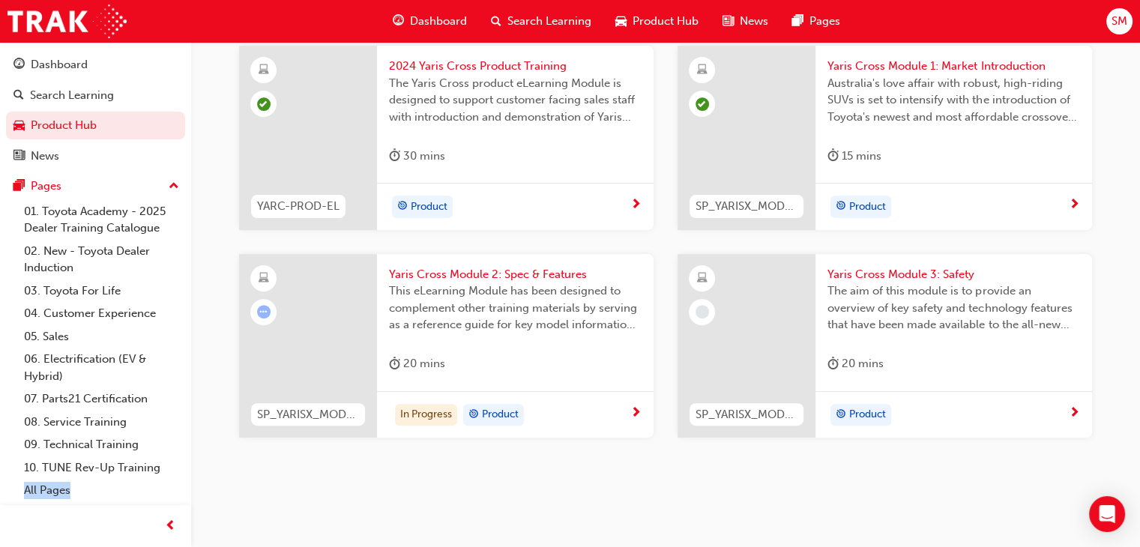
click at [571, 408] on div "In Progress Product" at bounding box center [509, 415] width 241 height 22
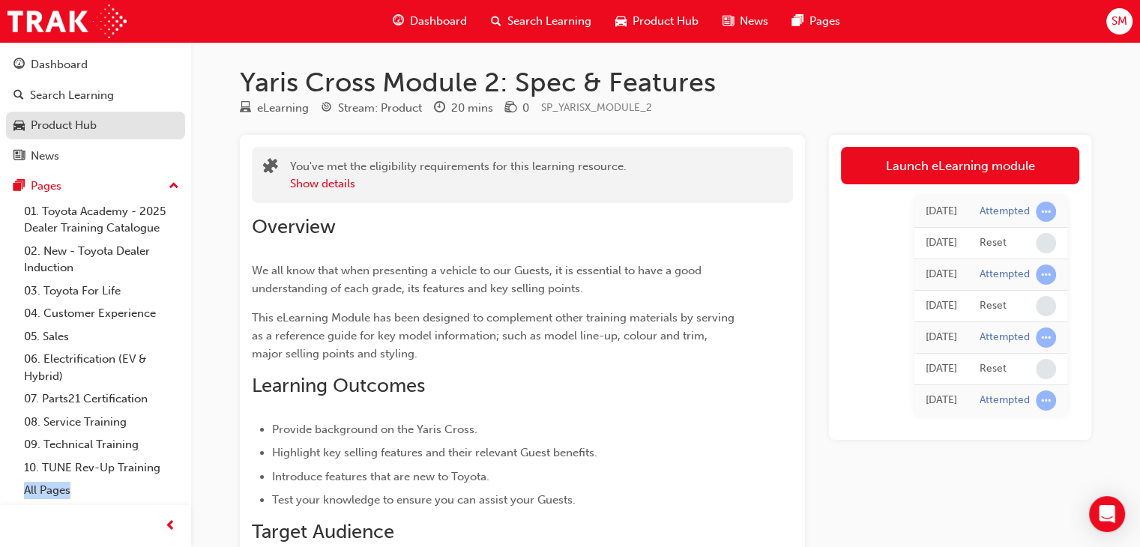
click at [97, 122] on div "Product Hub" at bounding box center [95, 125] width 164 height 19
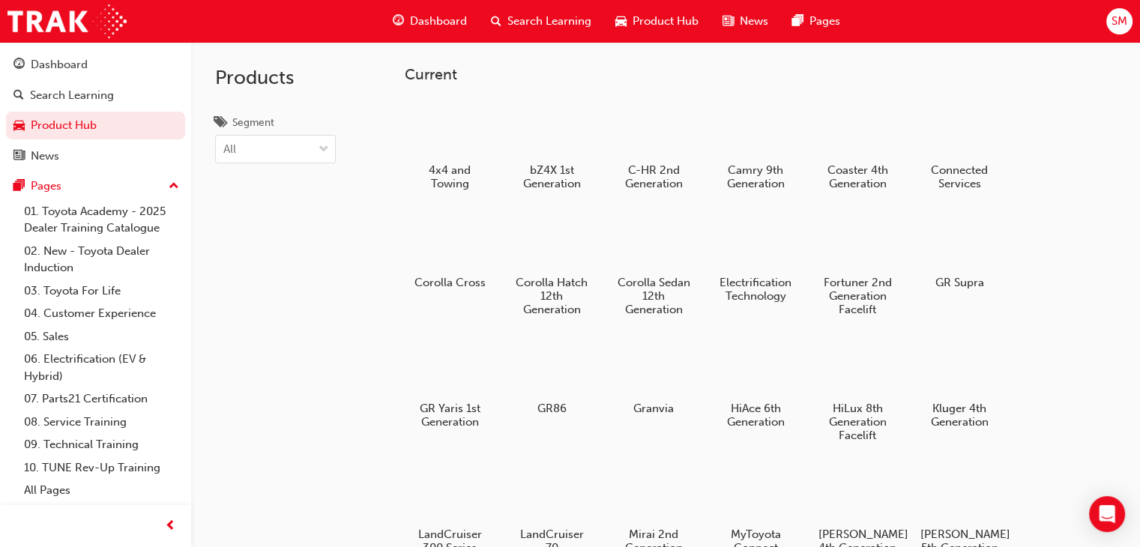
click at [237, 510] on div "Products Segment All" at bounding box center [275, 315] width 169 height 547
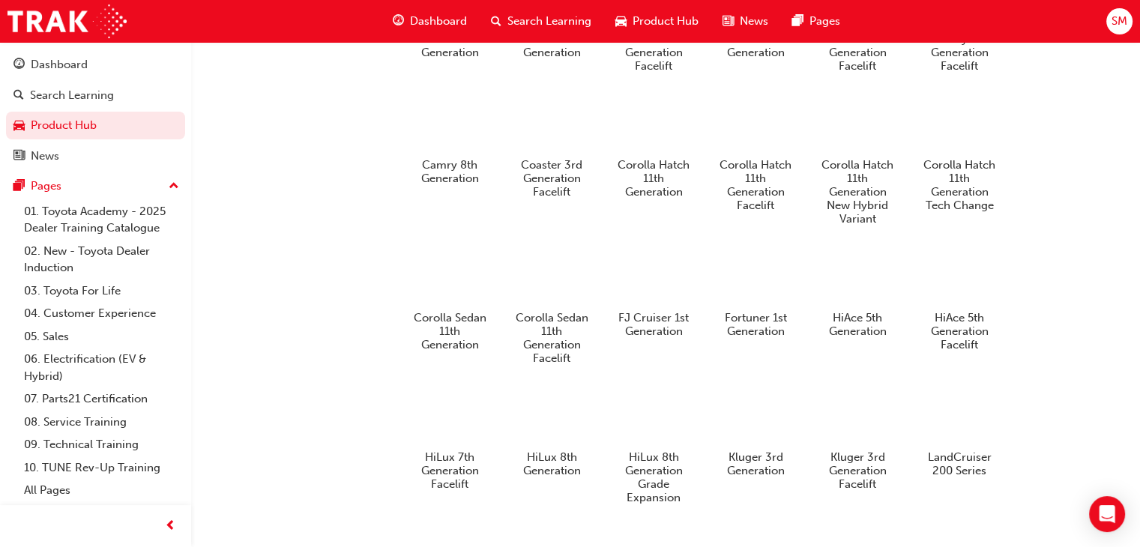
scroll to position [791, 0]
